Goal: Task Accomplishment & Management: Manage account settings

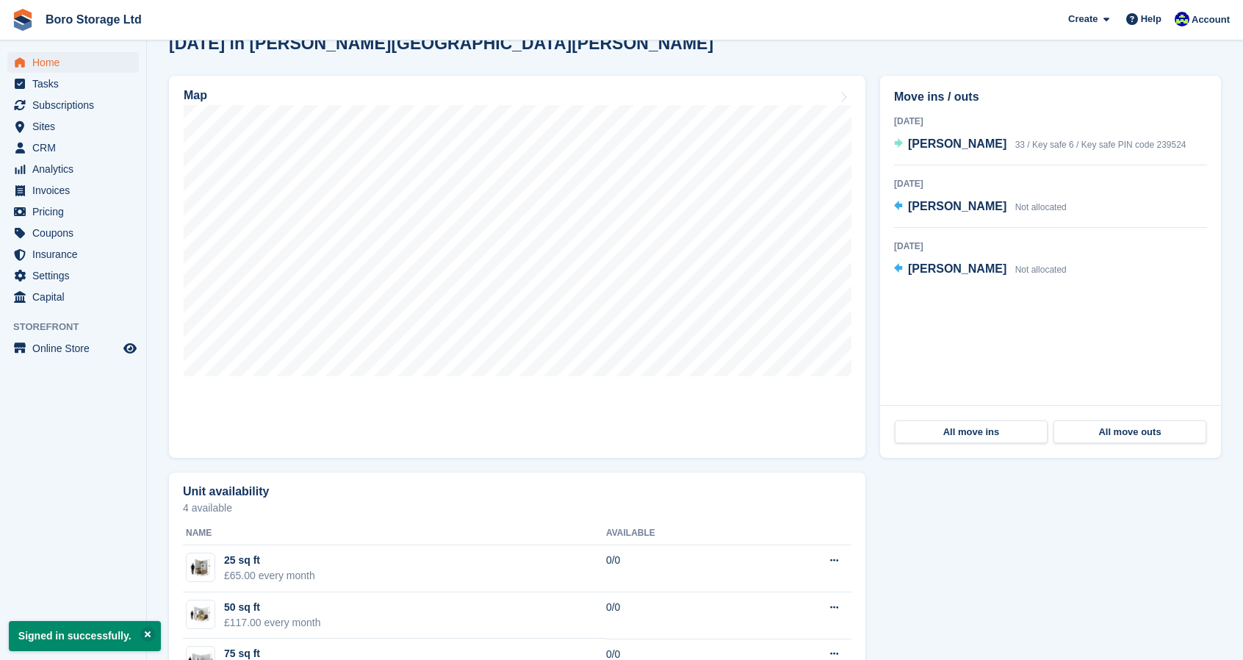
scroll to position [403, 0]
click at [935, 145] on span "Thomas Williamson" at bounding box center [957, 143] width 98 height 12
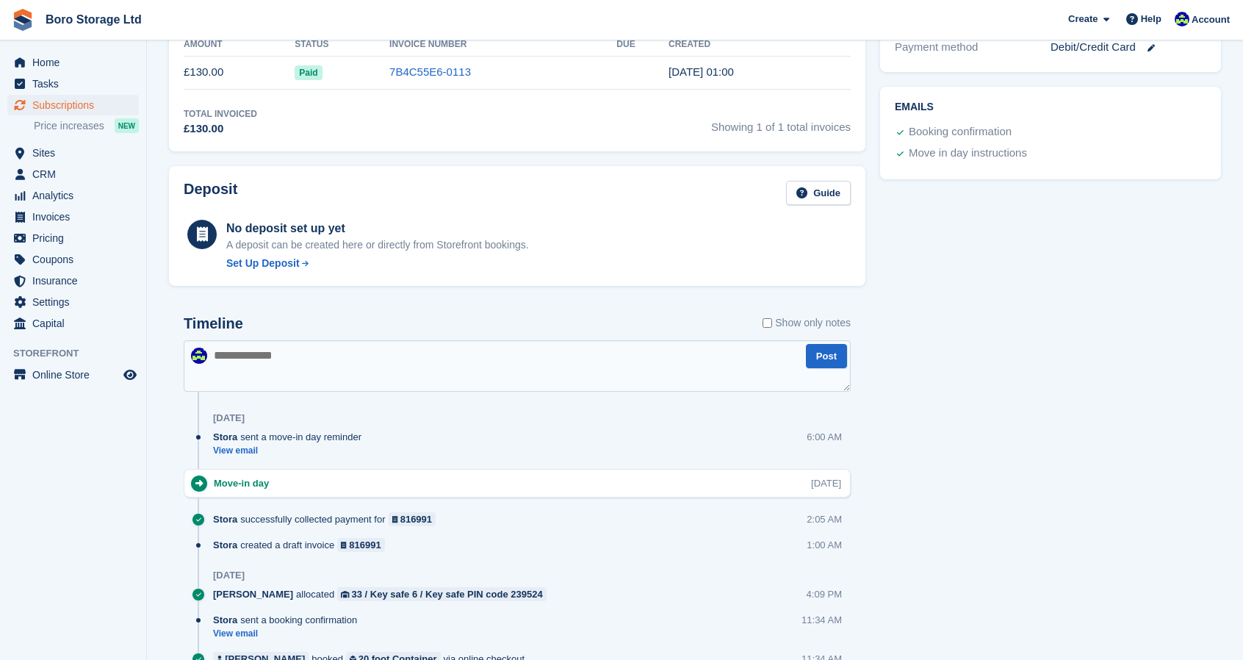
scroll to position [575, 0]
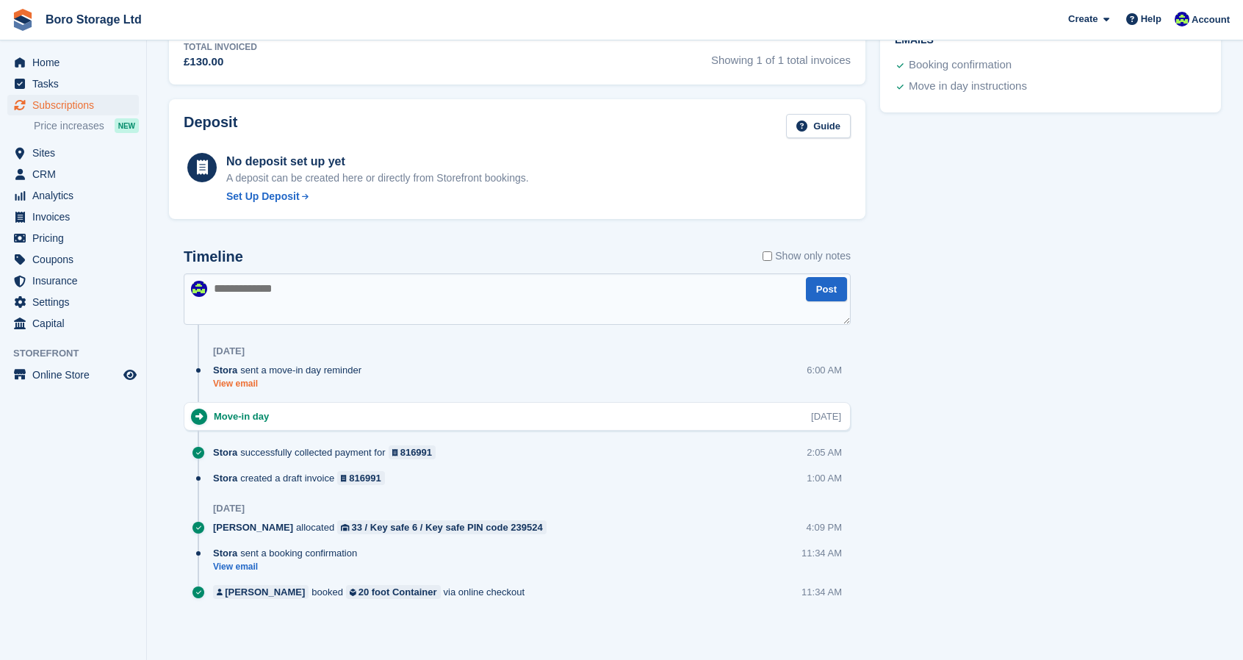
click at [242, 381] on link "View email" at bounding box center [291, 384] width 156 height 12
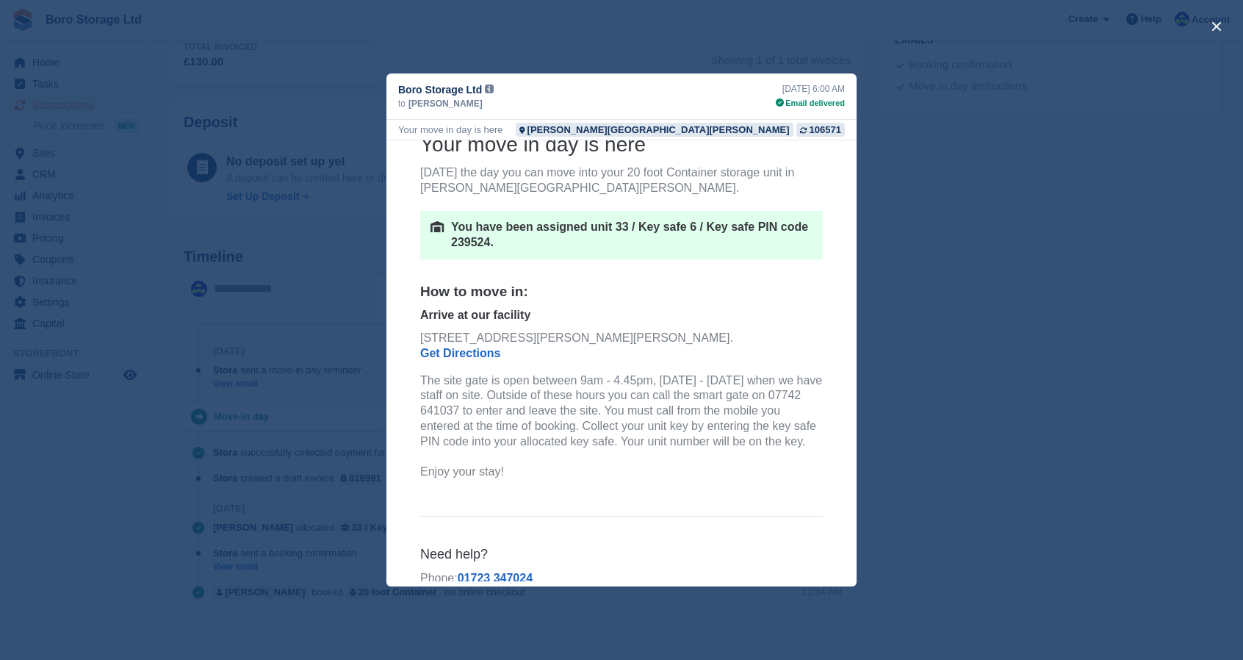
scroll to position [125, 0]
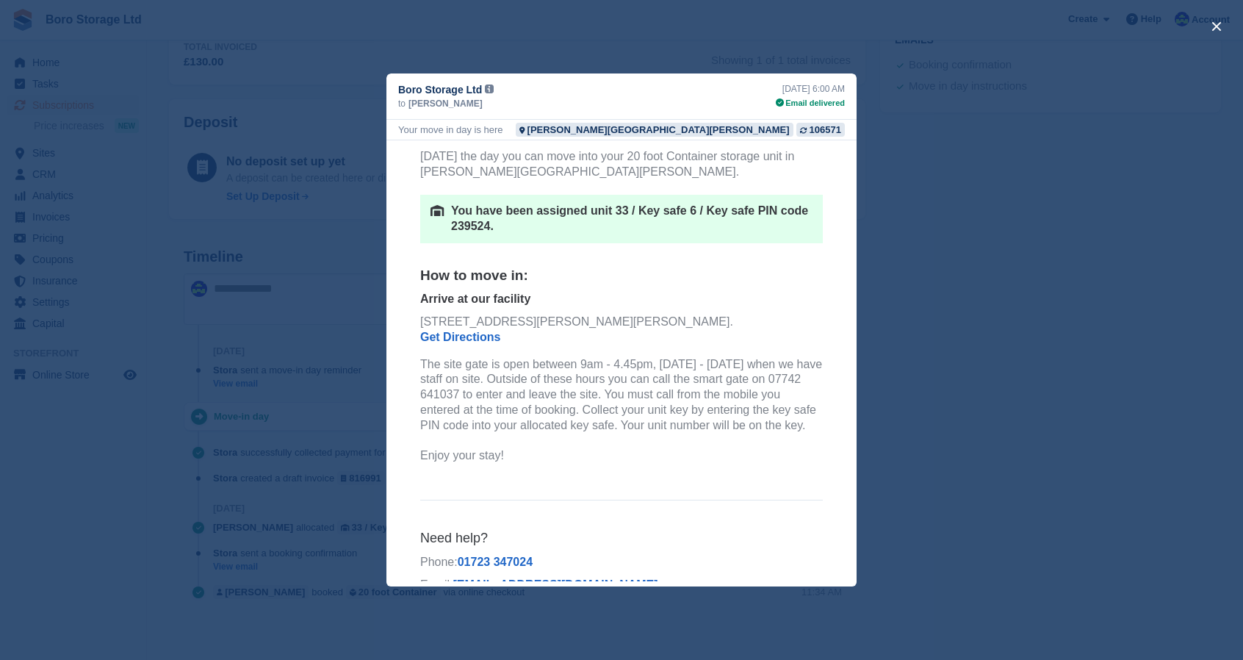
click at [1145, 237] on div "close" at bounding box center [621, 330] width 1243 height 660
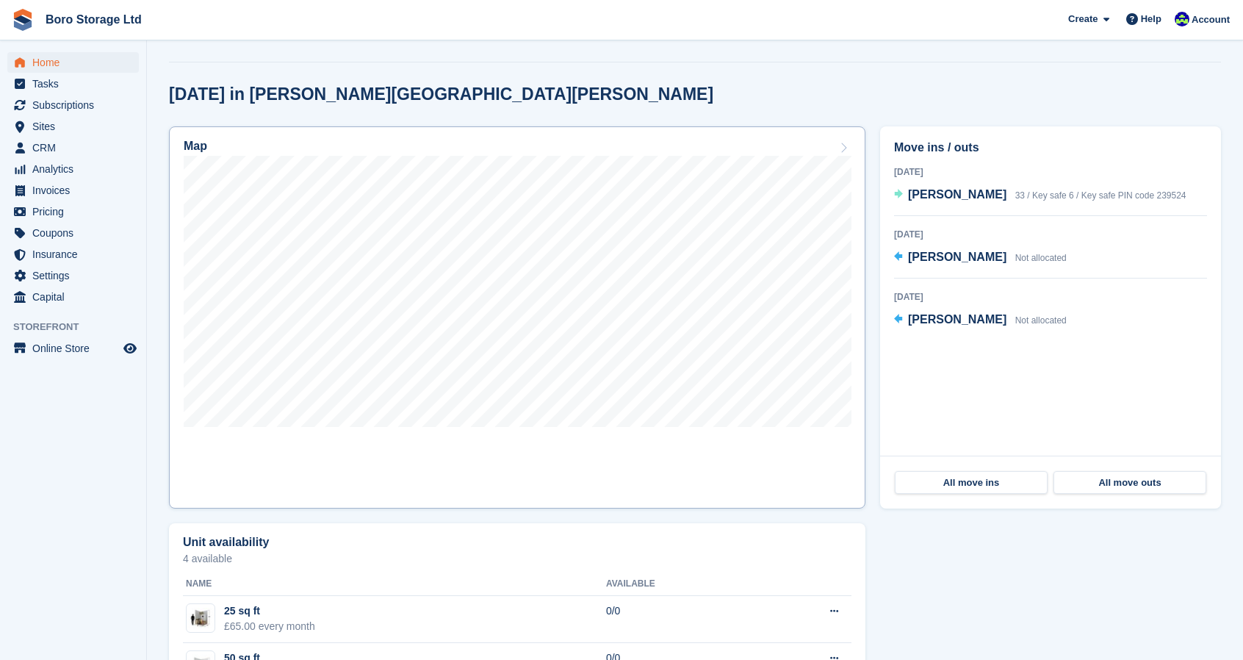
scroll to position [356, 0]
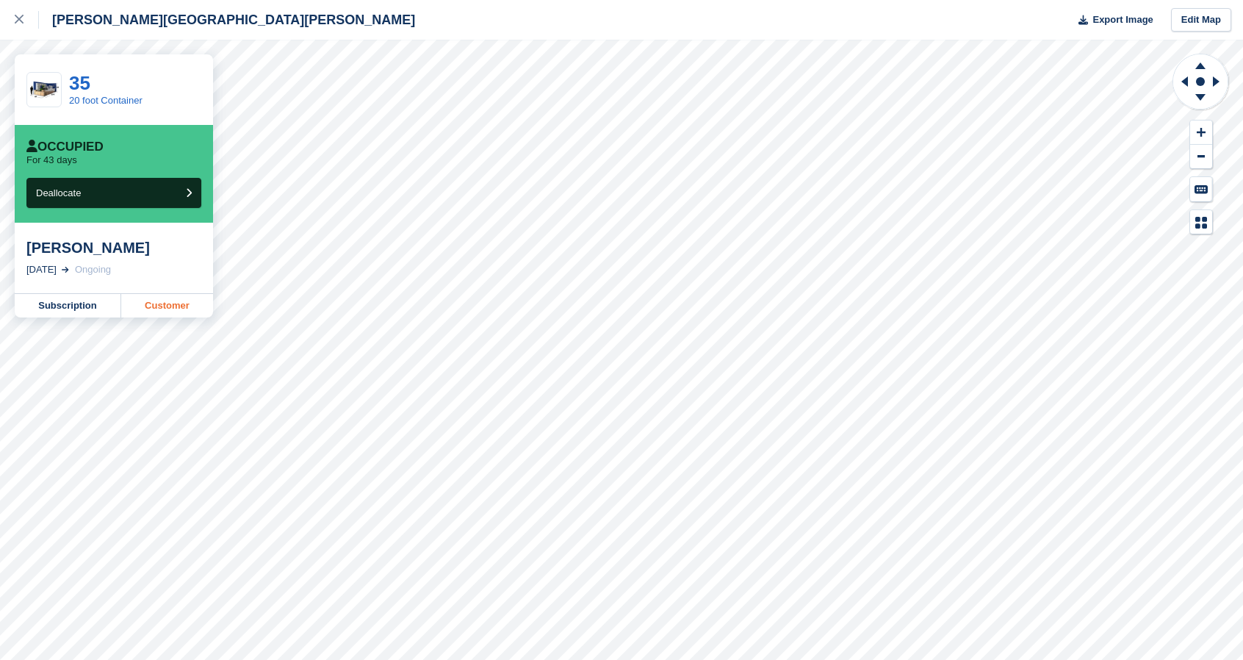
click at [159, 306] on link "Customer" at bounding box center [167, 306] width 92 height 24
click at [576, 37] on div "Hopper Hill Road Export Image Edit Map" at bounding box center [621, 20] width 1243 height 40
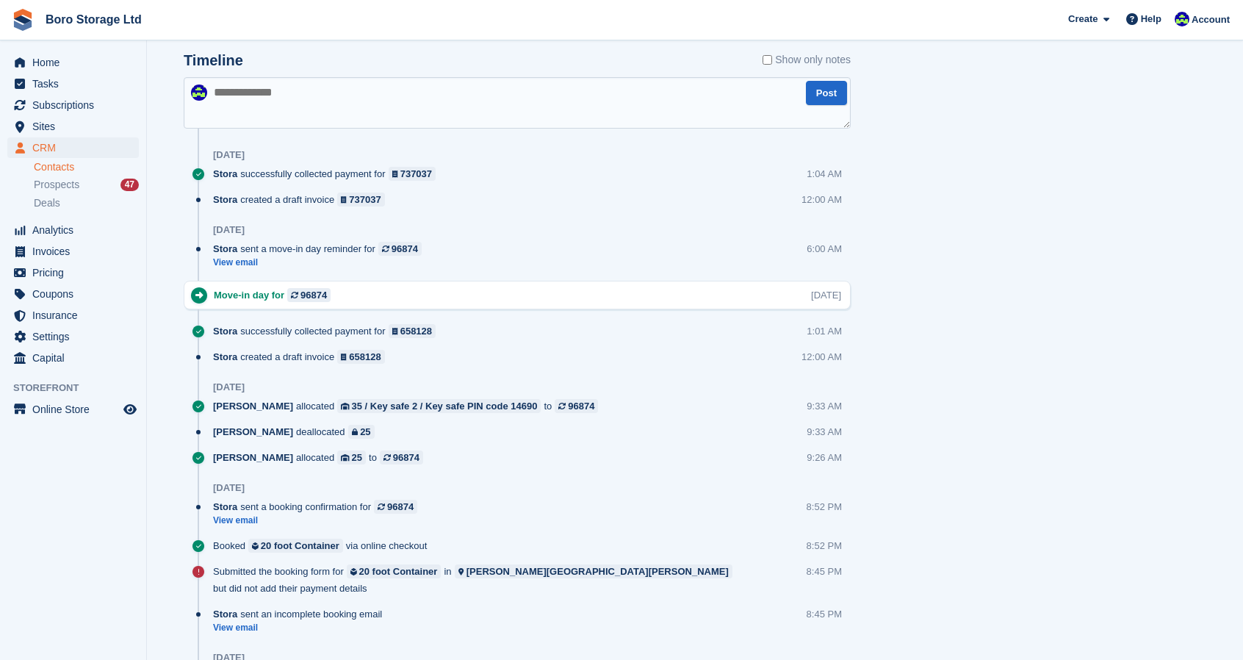
scroll to position [909, 0]
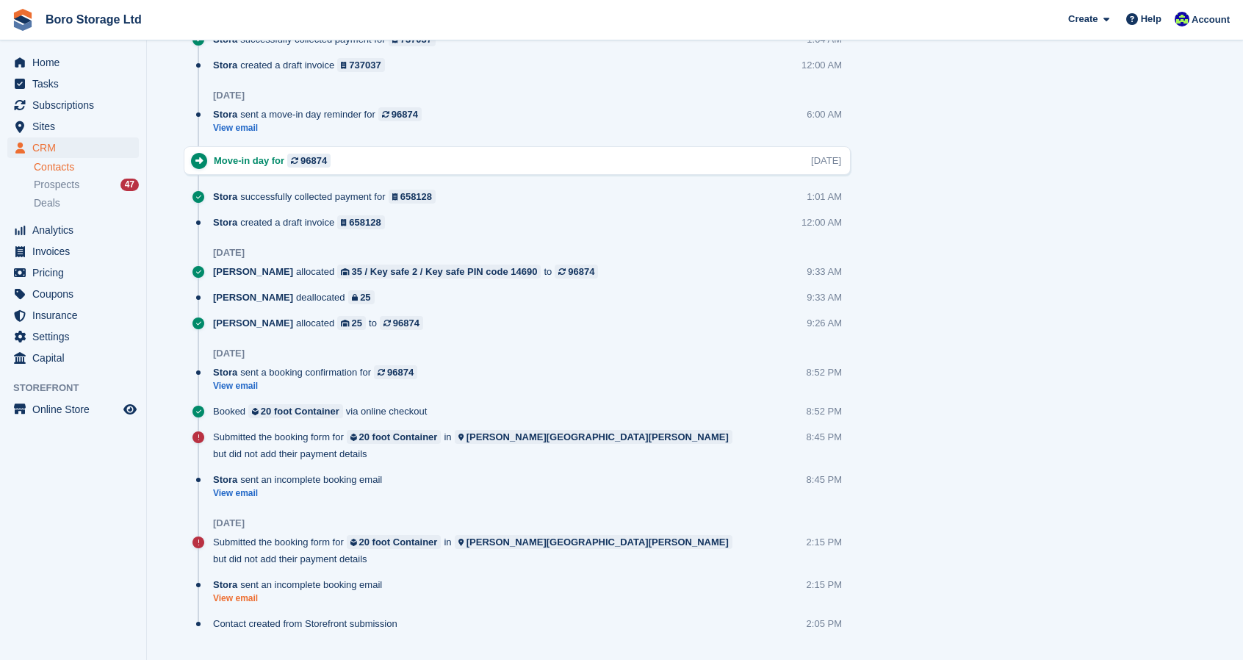
click at [236, 592] on link "View email" at bounding box center [301, 598] width 176 height 12
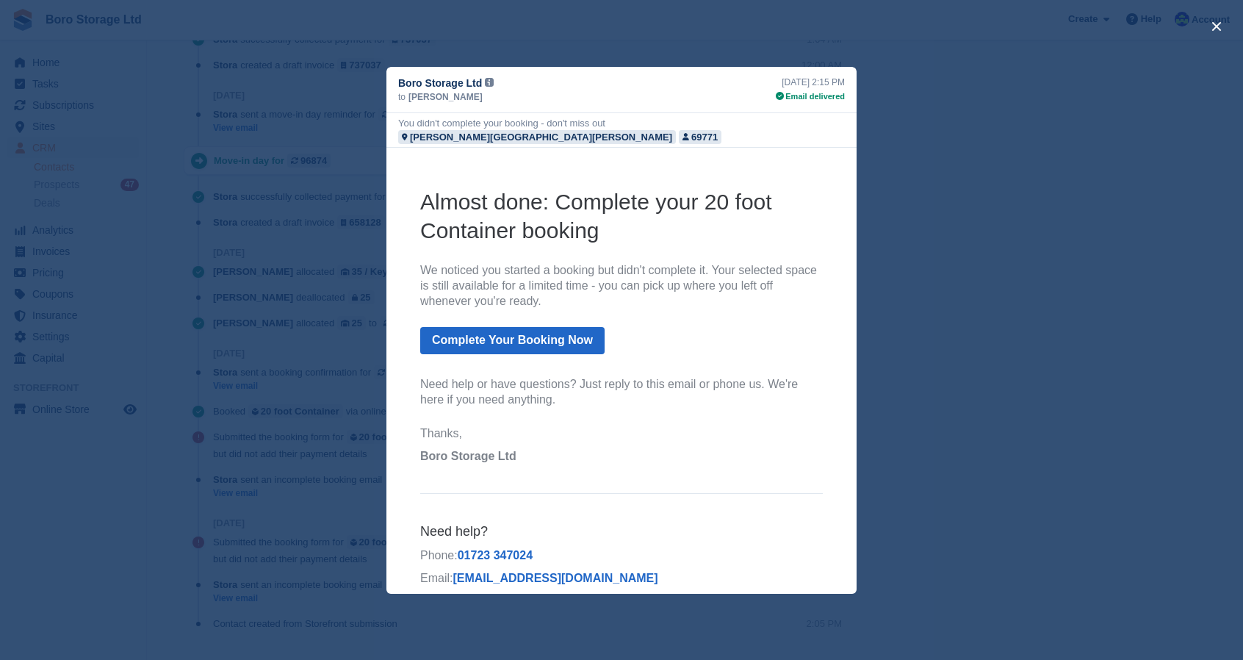
scroll to position [0, 0]
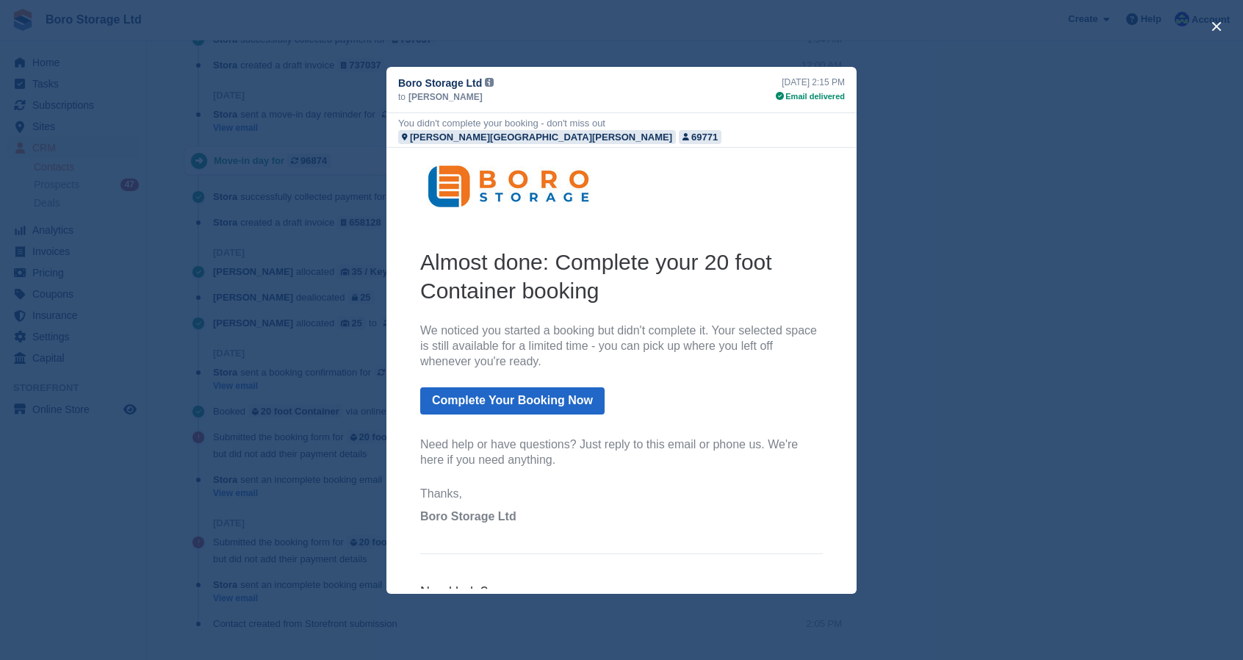
click at [1048, 475] on div "close" at bounding box center [621, 330] width 1243 height 660
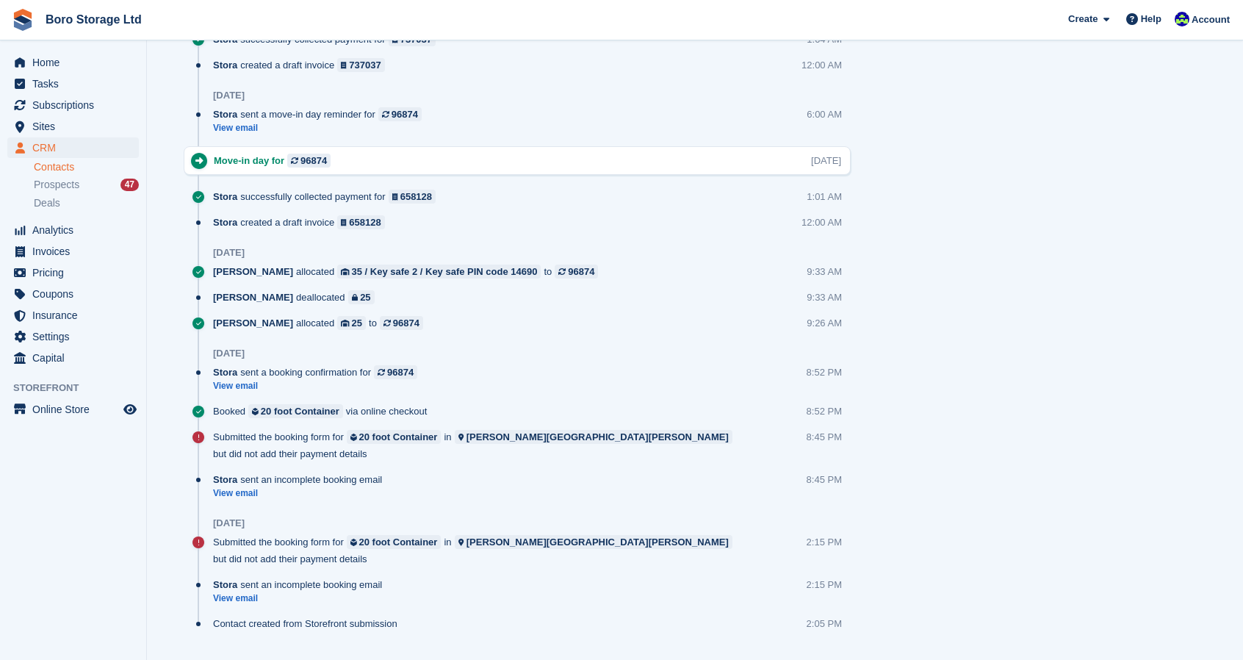
click at [262, 616] on div "Contact created from Storefront submission" at bounding box center [309, 623] width 192 height 14
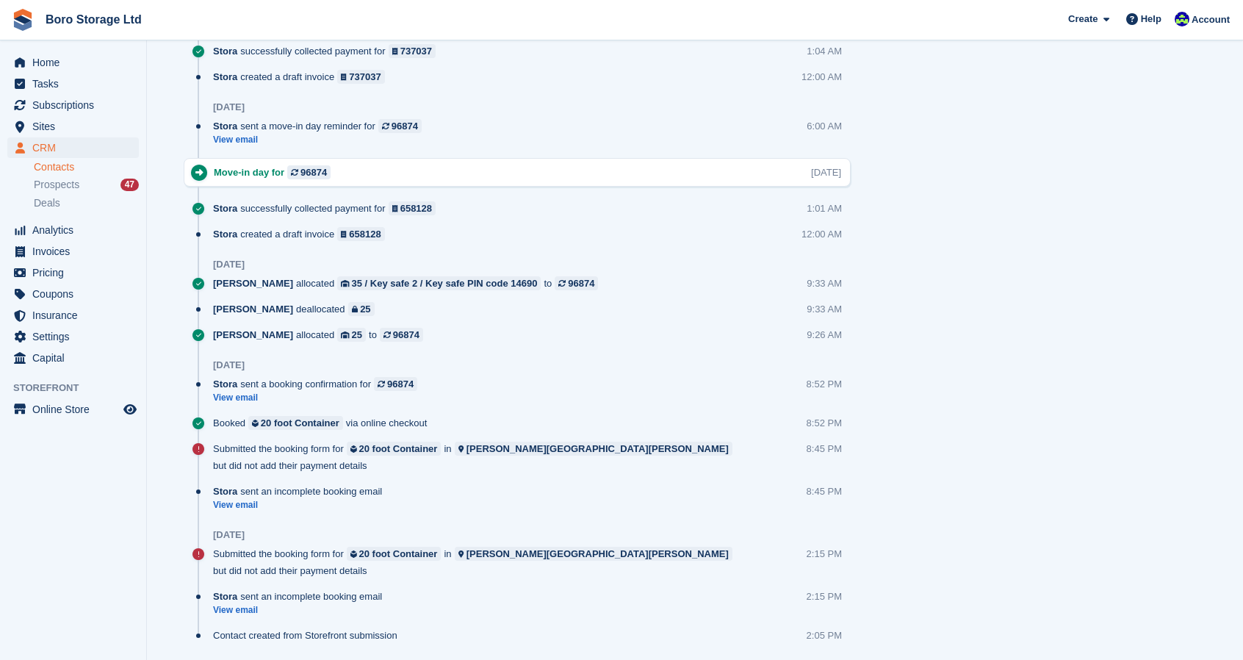
scroll to position [896, 0]
click at [245, 395] on link "View email" at bounding box center [319, 399] width 212 height 12
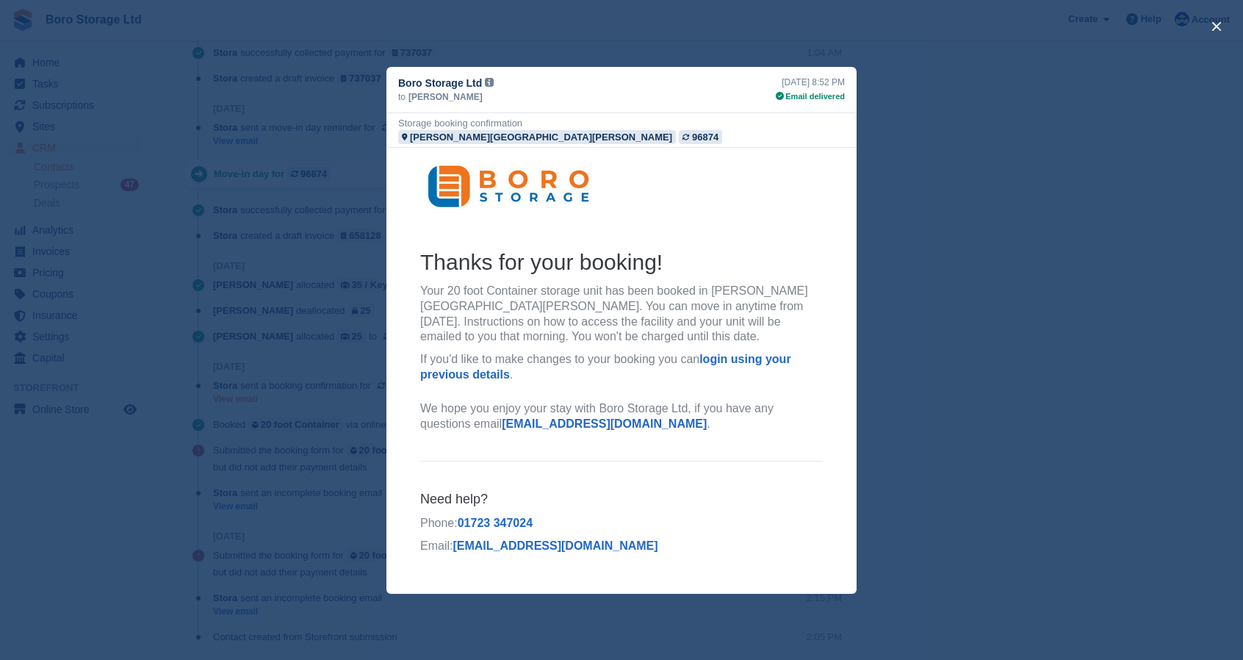
scroll to position [0, 0]
click at [1125, 426] on div "close" at bounding box center [621, 330] width 1243 height 660
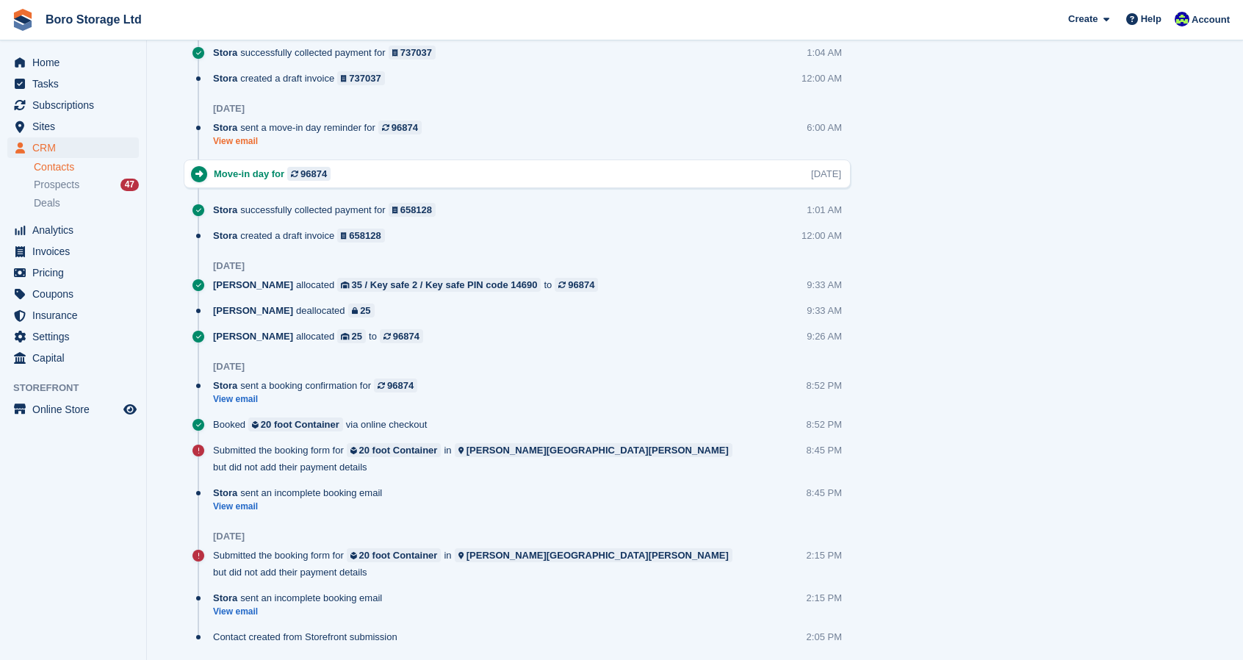
click at [244, 145] on link "View email" at bounding box center [321, 141] width 216 height 12
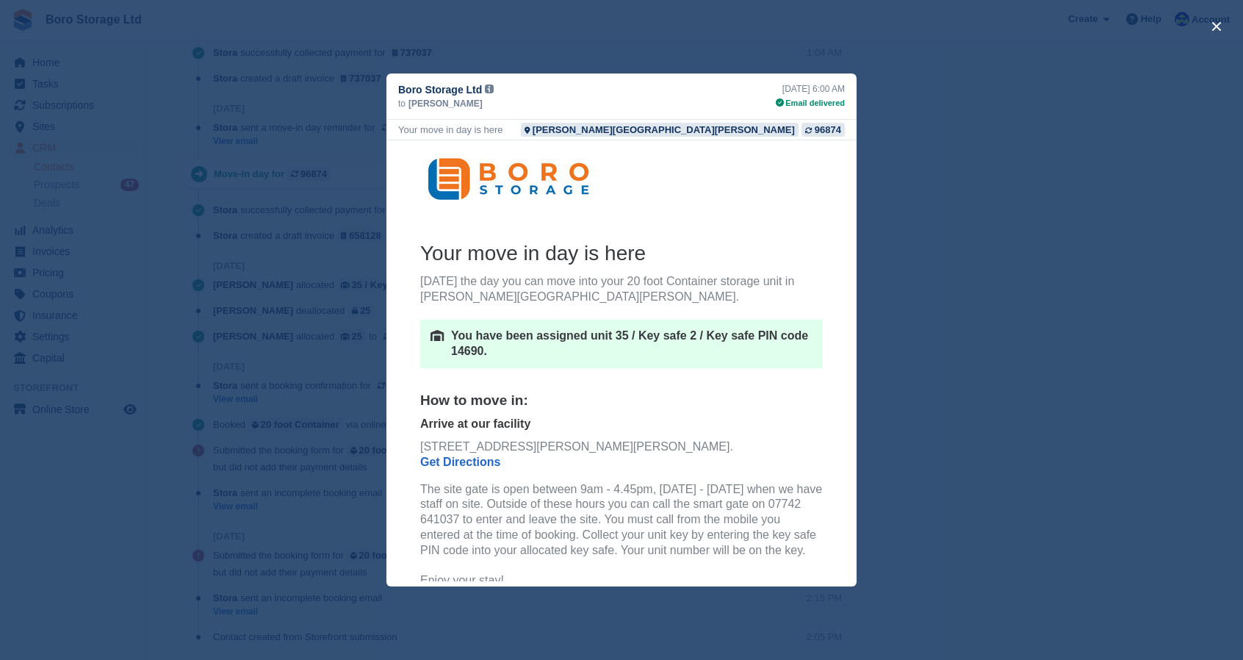
click at [1014, 317] on div "close" at bounding box center [621, 330] width 1243 height 660
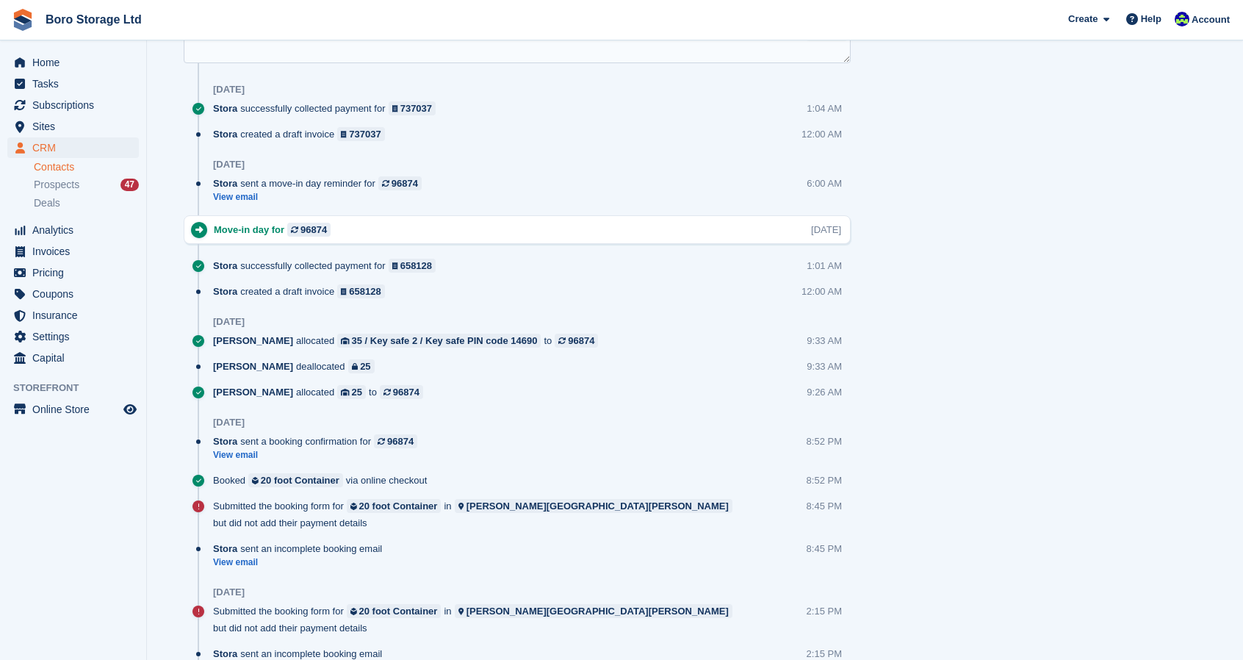
scroll to position [838, 0]
